Goal: Task Accomplishment & Management: Use online tool/utility

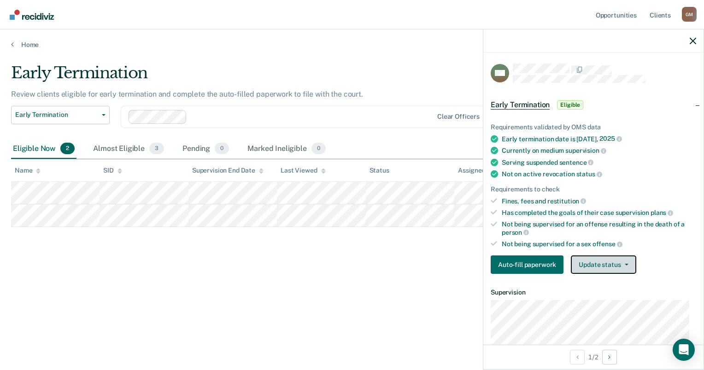
click at [627, 260] on button "Update status" at bounding box center [603, 265] width 65 height 18
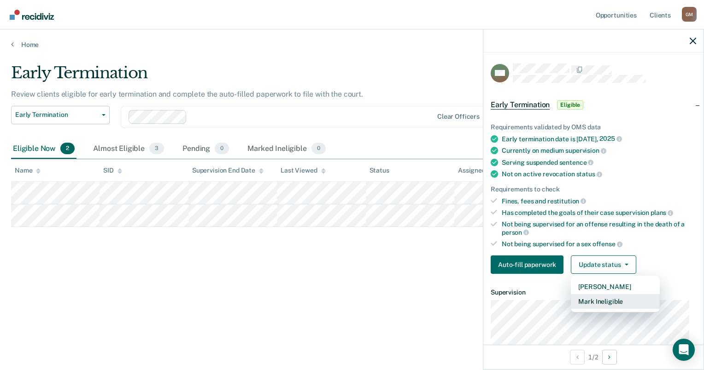
click at [612, 300] on button "Mark Ineligible" at bounding box center [615, 301] width 89 height 15
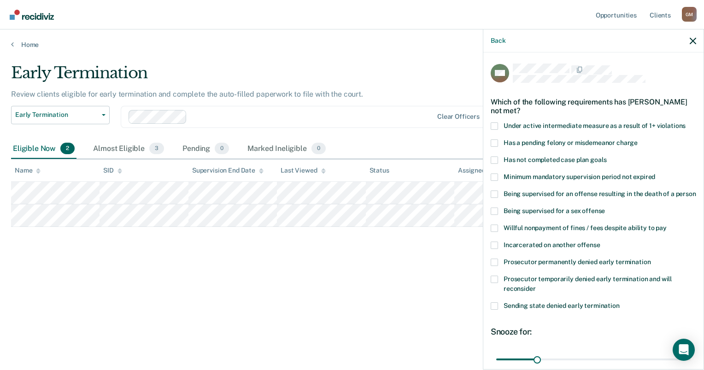
click at [495, 162] on span at bounding box center [494, 160] width 7 height 7
click at [606, 157] on input "Has not completed case plan goals" at bounding box center [606, 157] width 0 height 0
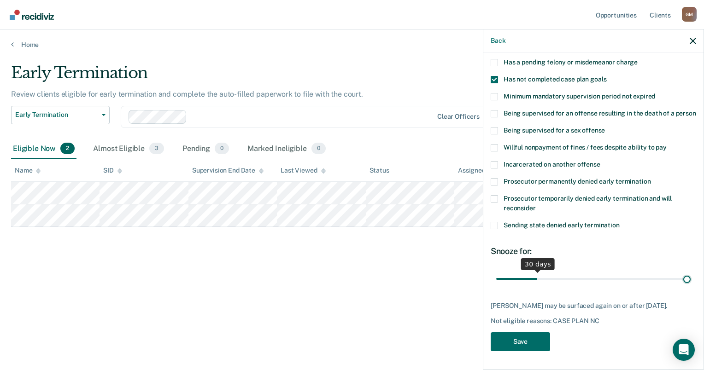
scroll to position [89, 0]
drag, startPoint x: 537, startPoint y: 271, endPoint x: 698, endPoint y: 266, distance: 160.9
type input "146"
click at [691, 271] on input "range" at bounding box center [593, 279] width 194 height 16
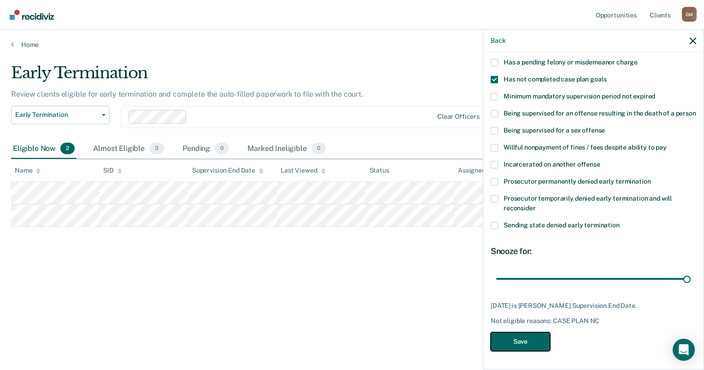
click at [522, 337] on button "Save" at bounding box center [520, 342] width 59 height 19
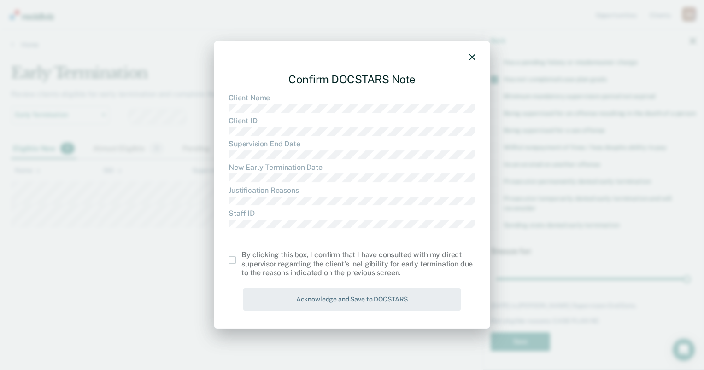
click at [235, 261] on span at bounding box center [232, 260] width 7 height 7
click at [241, 257] on input "checkbox" at bounding box center [241, 257] width 0 height 0
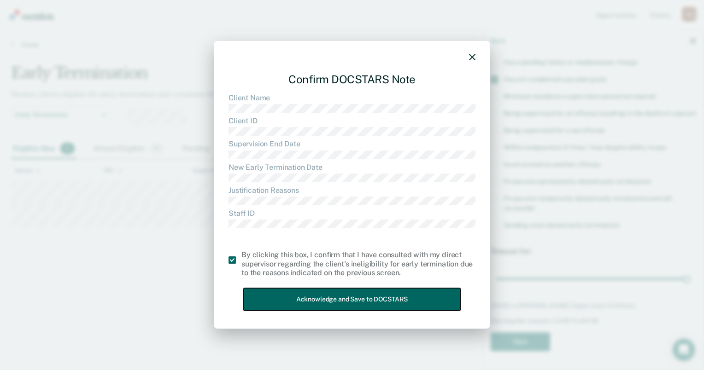
click at [311, 300] on button "Acknowledge and Save to DOCSTARS" at bounding box center [351, 299] width 217 height 23
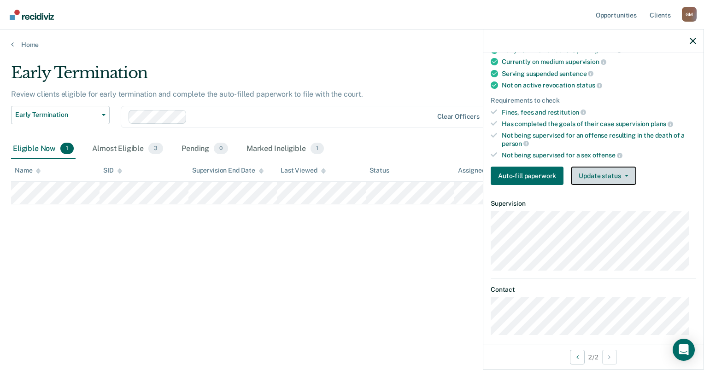
click at [628, 175] on button "Update status" at bounding box center [603, 176] width 65 height 18
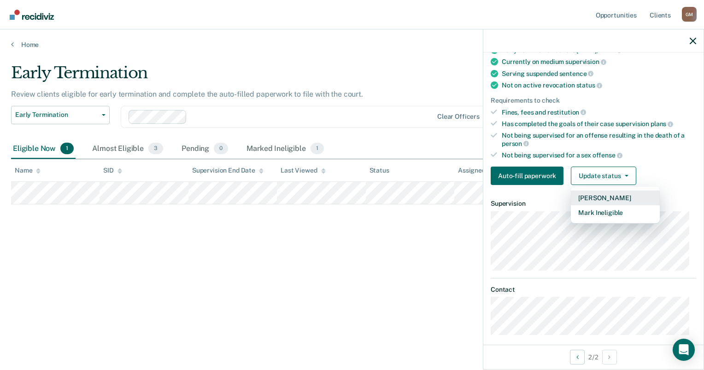
click at [604, 194] on button "[PERSON_NAME]" at bounding box center [615, 198] width 89 height 15
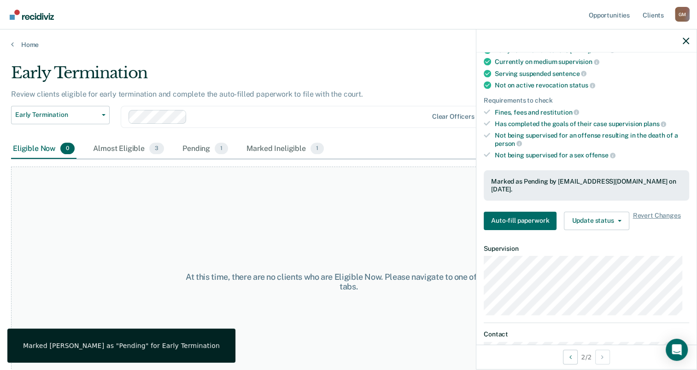
click at [361, 158] on div "Eligible Now 0 Almost Eligible 3 Pending 1 Marked Ineligible 1" at bounding box center [348, 149] width 675 height 21
click at [128, 149] on div "Almost Eligible 3" at bounding box center [128, 149] width 75 height 20
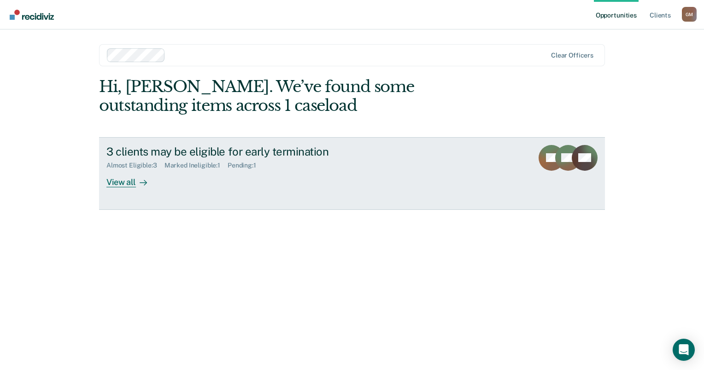
click at [130, 186] on div "View all" at bounding box center [132, 179] width 52 height 18
